Goal: Navigation & Orientation: Find specific page/section

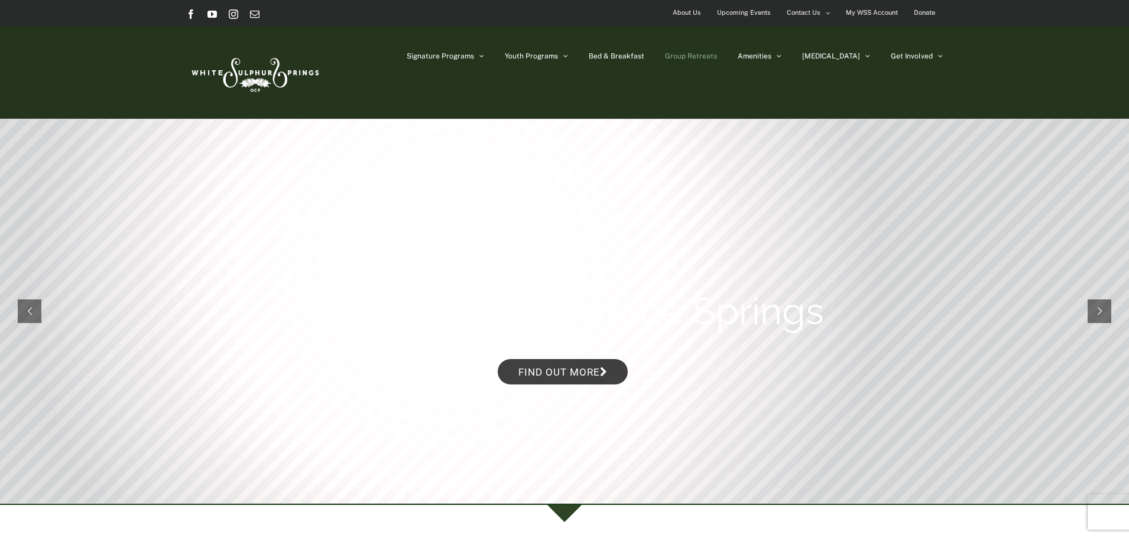
click at [717, 59] on span "Group Retreats" at bounding box center [691, 56] width 52 height 7
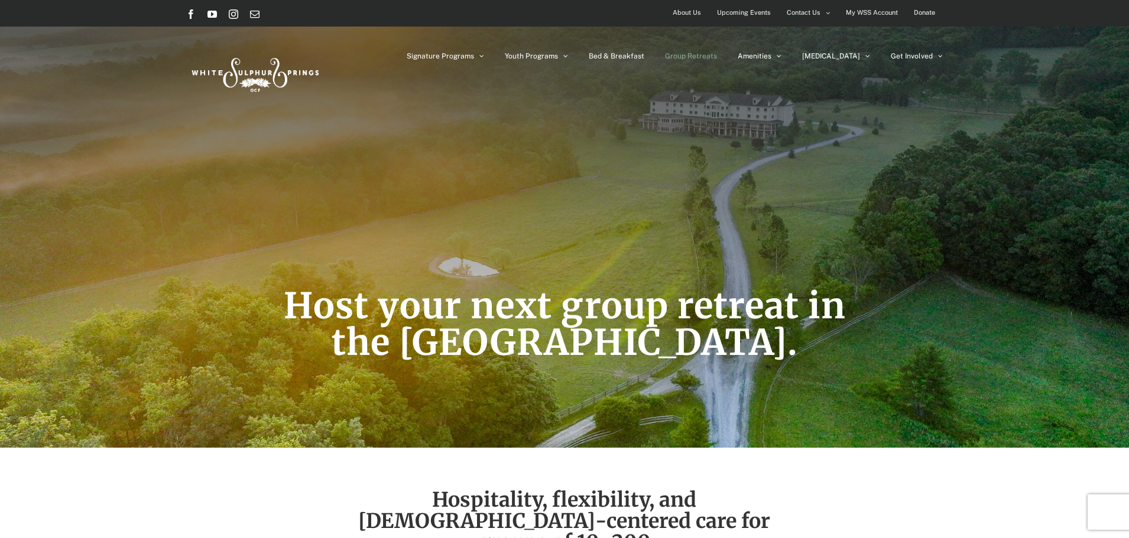
click at [696, 14] on span "About Us" at bounding box center [687, 12] width 28 height 17
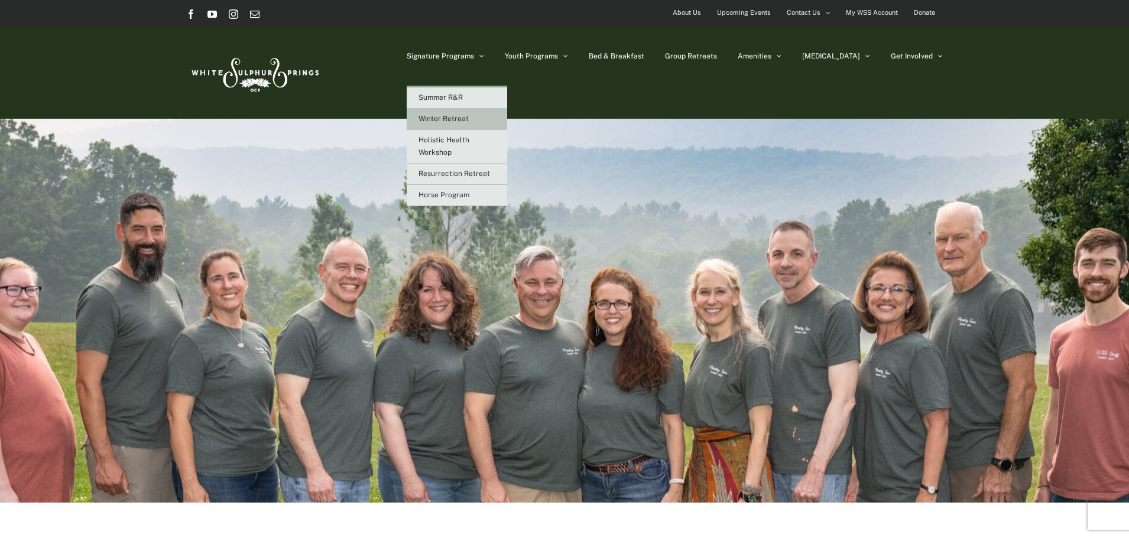
click at [502, 114] on link "Winter Retreat" at bounding box center [457, 119] width 100 height 21
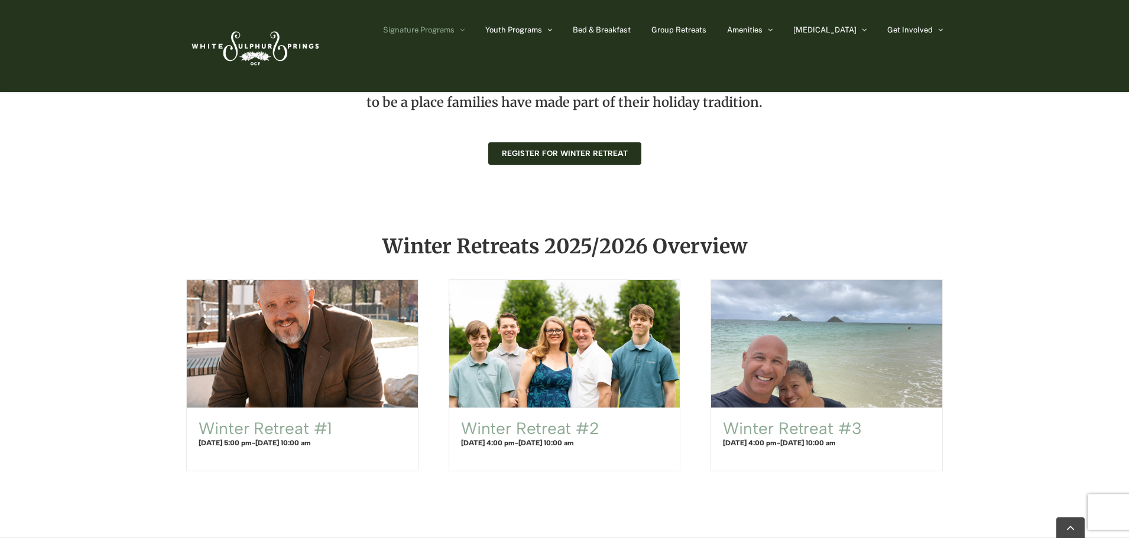
scroll to position [575, 0]
